Goal: Task Accomplishment & Management: Manage account settings

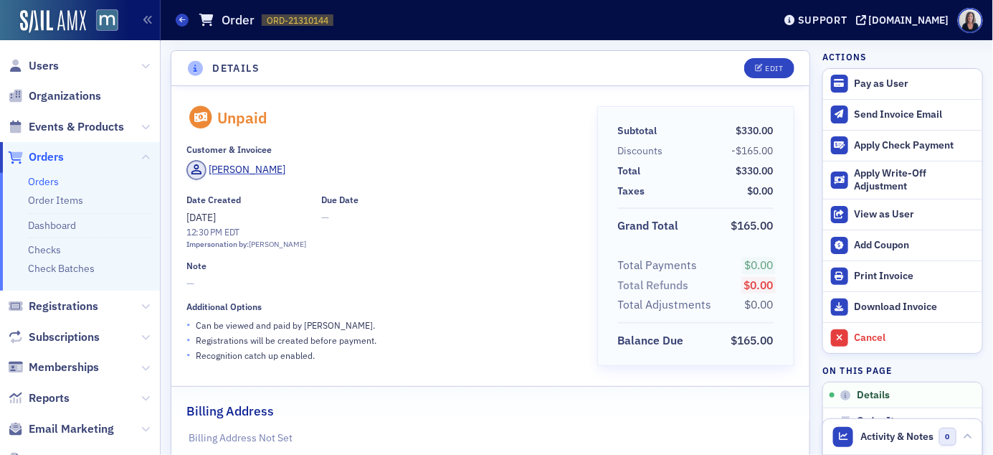
scroll to position [3, 0]
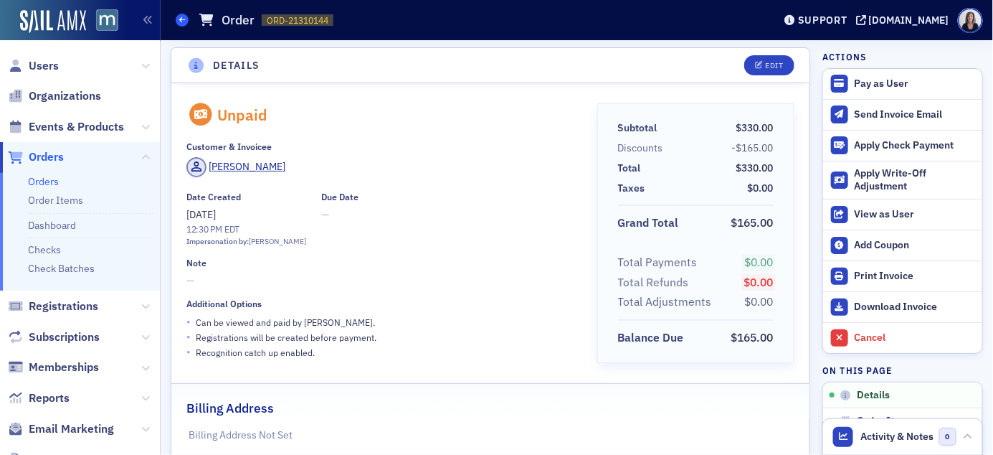
click at [185, 26] on link "Orders" at bounding box center [182, 20] width 13 height 13
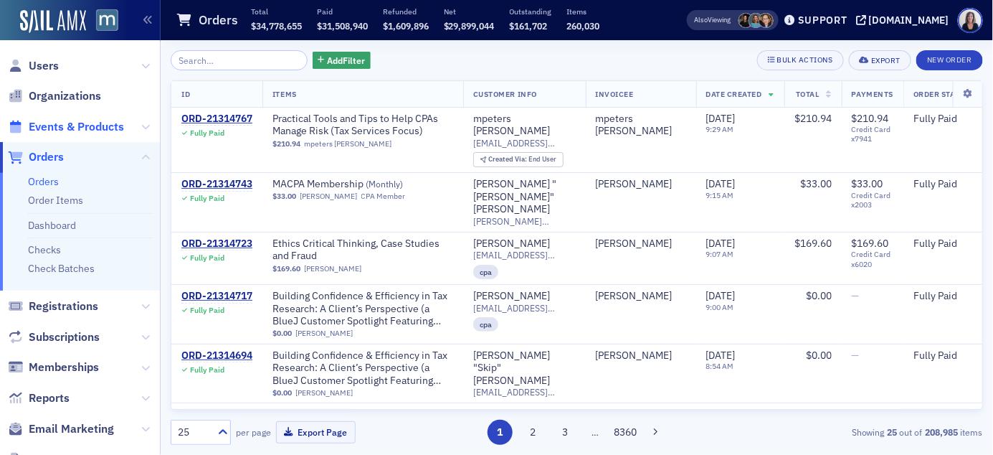
click at [95, 124] on span "Events & Products" at bounding box center [76, 127] width 95 height 16
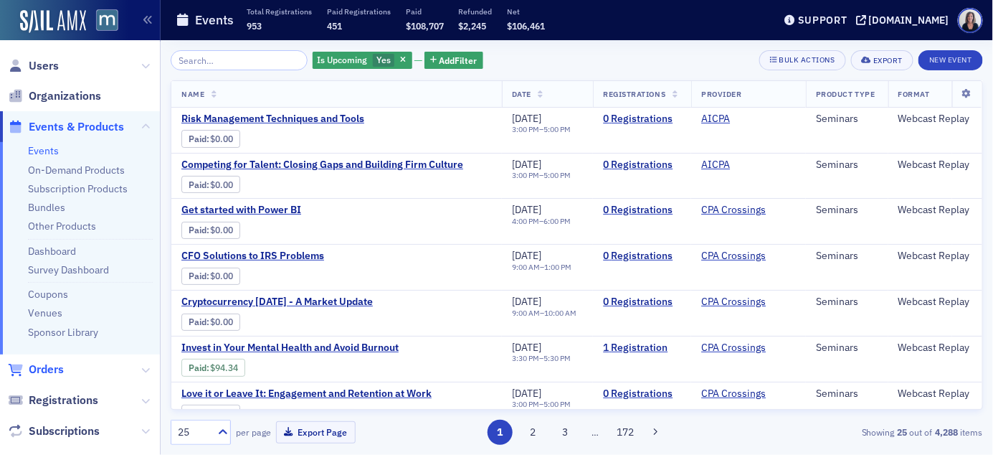
click at [53, 370] on span "Orders" at bounding box center [46, 369] width 35 height 16
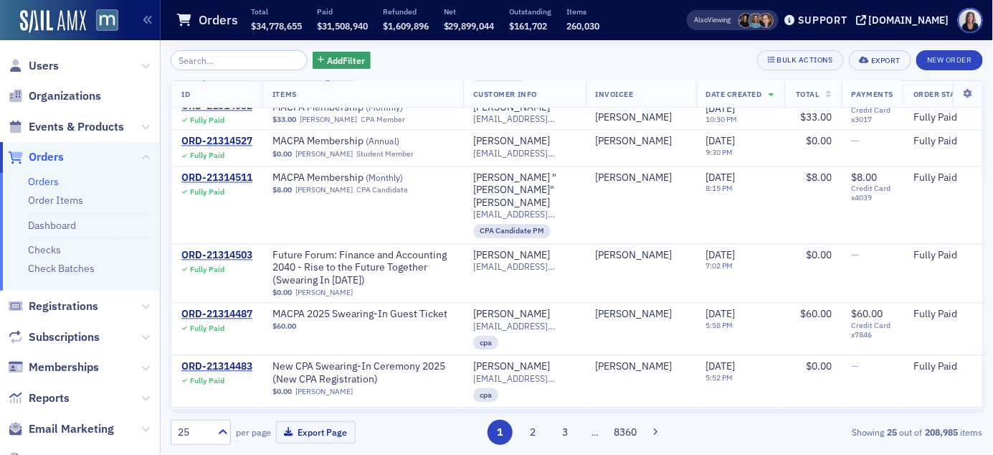
scroll to position [1023, 0]
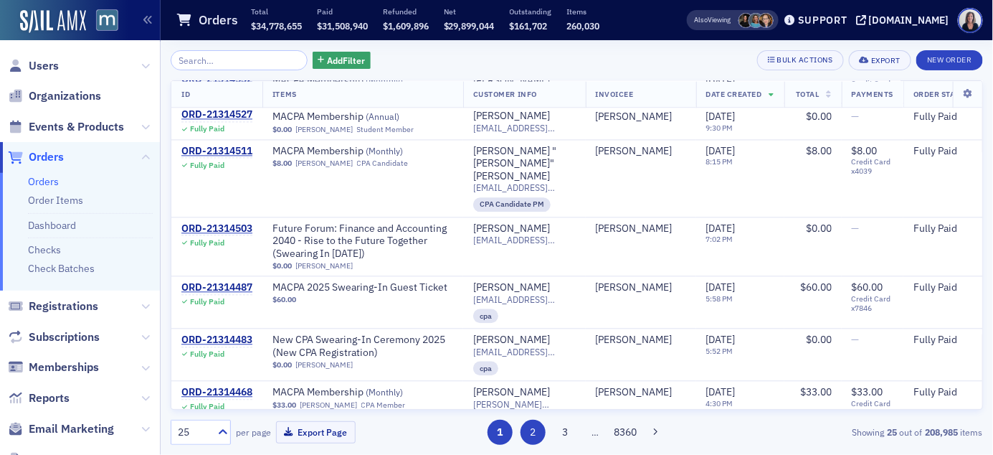
click at [533, 427] on button "2" at bounding box center [532, 431] width 25 height 25
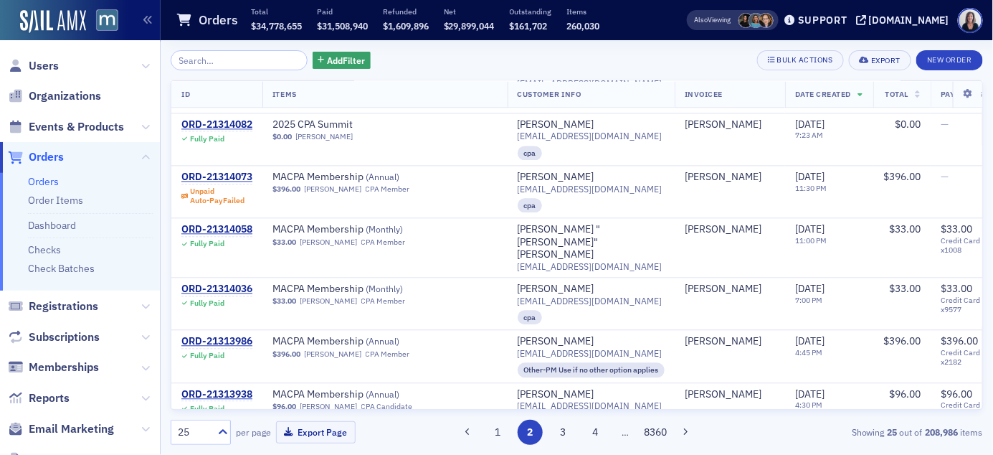
scroll to position [1052, 0]
